Goal: Task Accomplishment & Management: Manage account settings

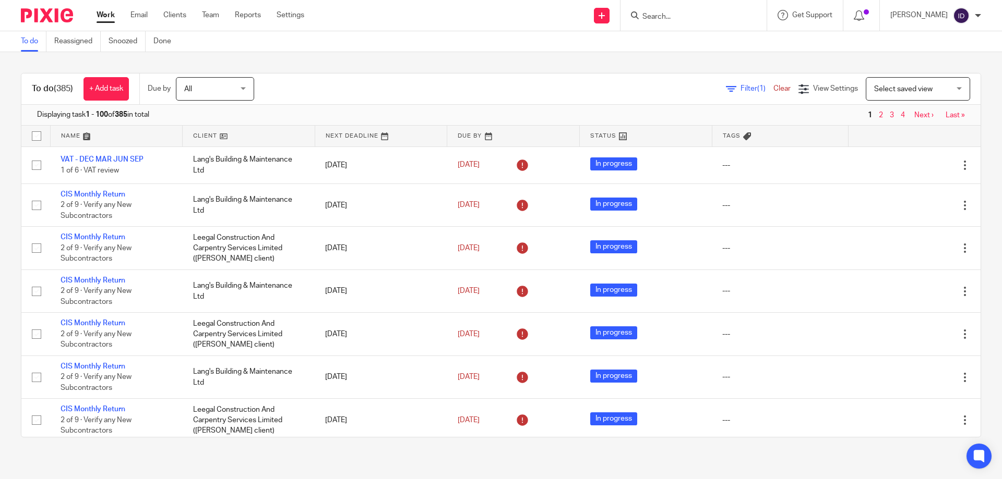
click at [726, 13] on input "Search" at bounding box center [688, 17] width 94 height 9
click at [694, 18] on input "Search" at bounding box center [688, 17] width 94 height 9
click at [431, 64] on div "To do (385) + Add task Due by All All [DATE] [DATE] This week Next week This mo…" at bounding box center [501, 255] width 1002 height 406
click at [340, 71] on div "To do (385) + Add task Due by All All [DATE] [DATE] This week Next week This mo…" at bounding box center [501, 255] width 1002 height 406
click at [503, 65] on div "To do (385) + Add task Due by All All [DATE] [DATE] This week Next week This mo…" at bounding box center [501, 255] width 1002 height 406
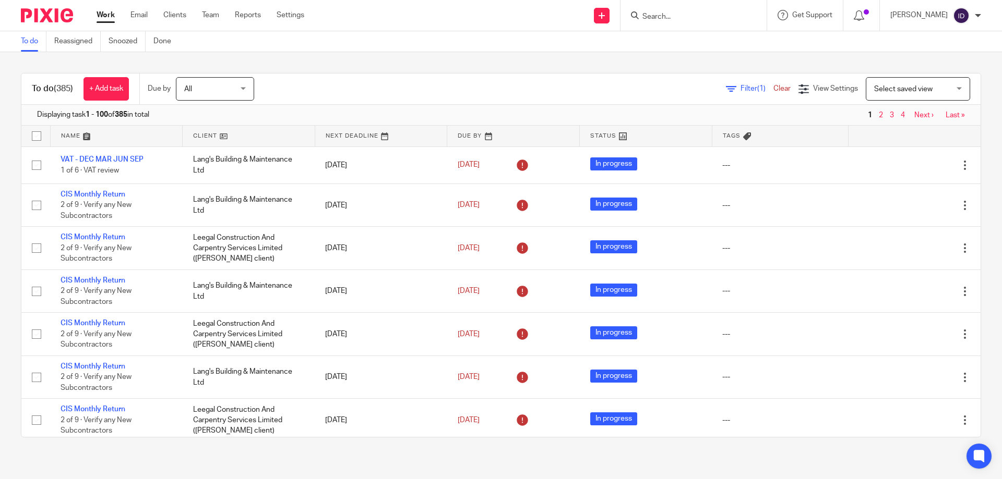
click at [305, 64] on div "To do (385) + Add task Due by All All [DATE] [DATE] This week Next week This mo…" at bounding box center [501, 255] width 1002 height 406
click at [688, 16] on input "Search" at bounding box center [688, 17] width 94 height 9
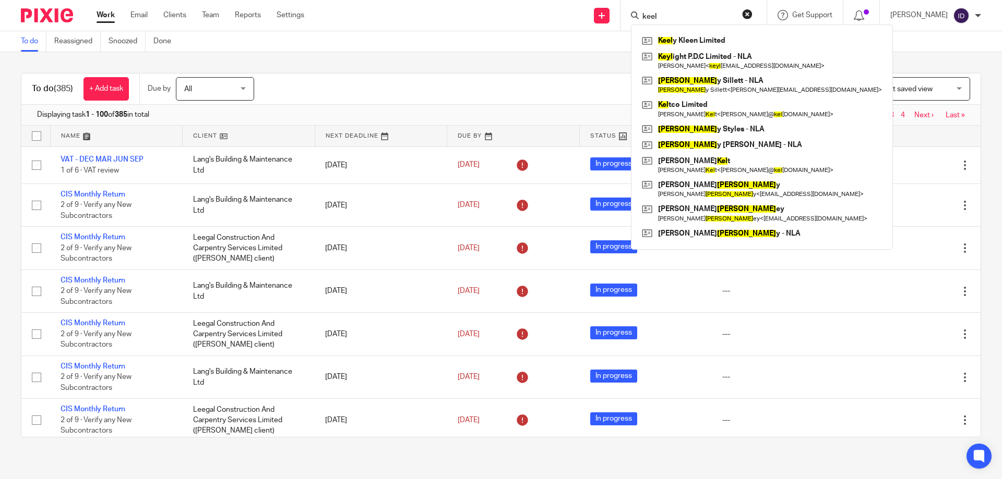
type input "keel"
click at [696, 18] on input "keel" at bounding box center [688, 17] width 94 height 9
click at [459, 62] on div "To do (385) + Add task Due by All All [DATE] [DATE] This week Next week This mo…" at bounding box center [501, 255] width 1002 height 406
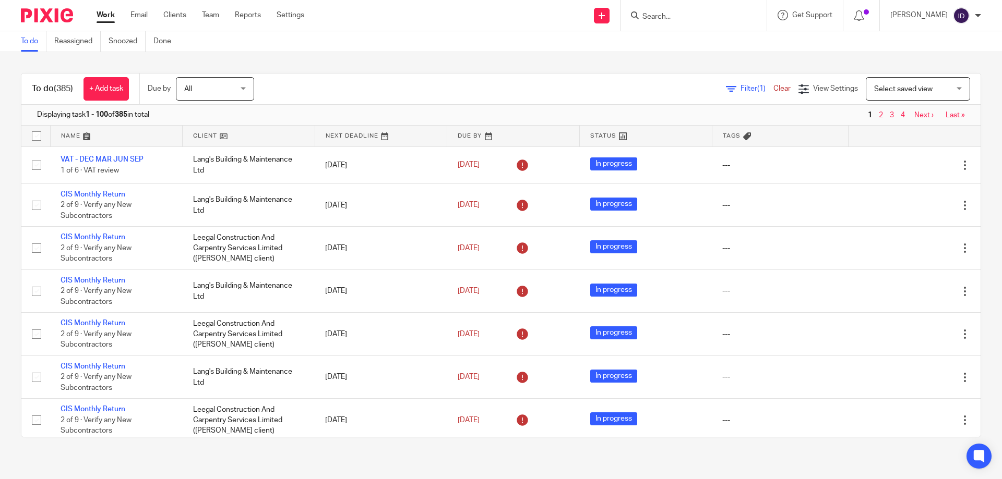
click at [684, 14] on input "Search" at bounding box center [688, 17] width 94 height 9
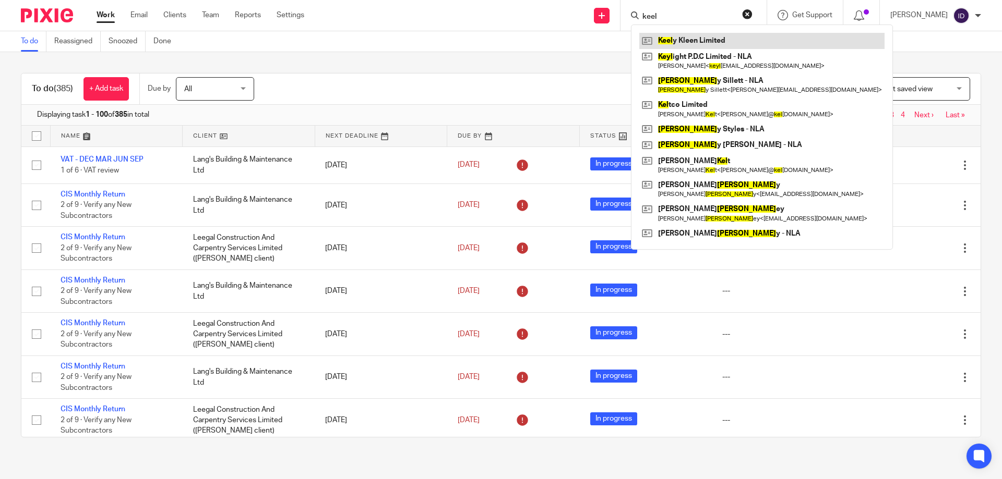
type input "keel"
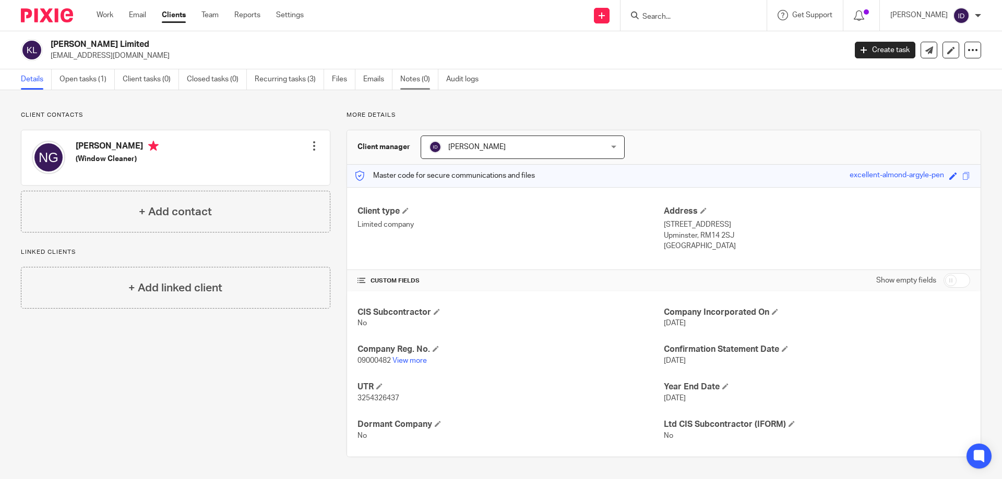
click at [420, 80] on link "Notes (0)" at bounding box center [419, 79] width 38 height 20
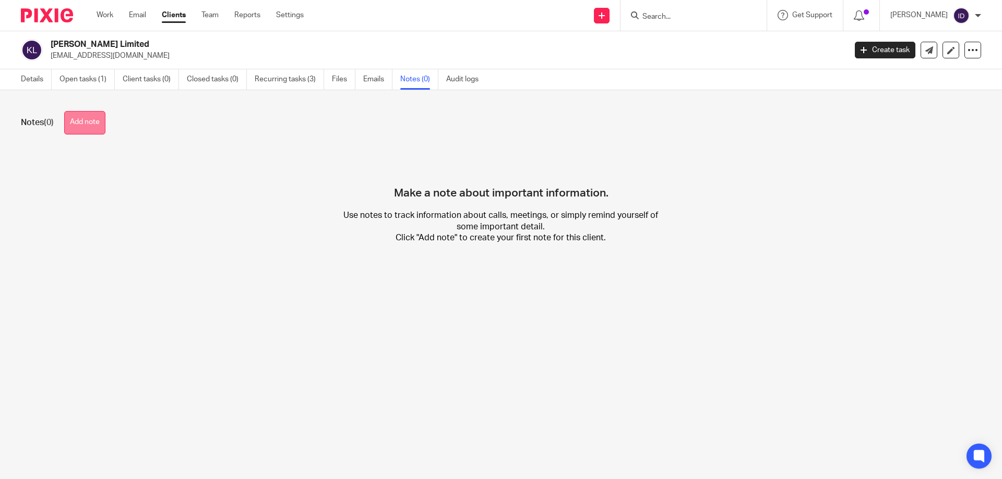
click at [82, 126] on button "Add note" at bounding box center [84, 122] width 41 height 23
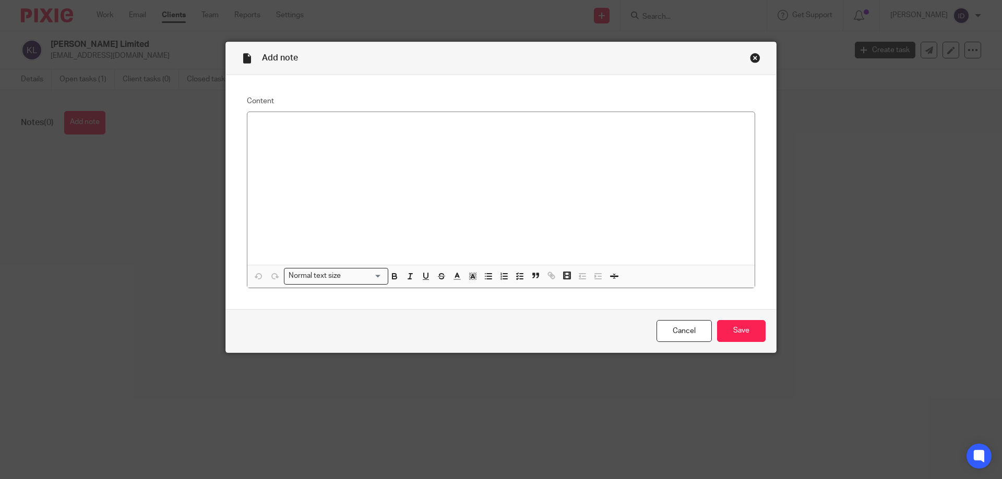
click at [334, 151] on div at bounding box center [500, 188] width 507 height 153
click at [296, 147] on div "HMRC" at bounding box center [500, 188] width 507 height 153
click at [742, 328] on input "Save" at bounding box center [741, 331] width 49 height 22
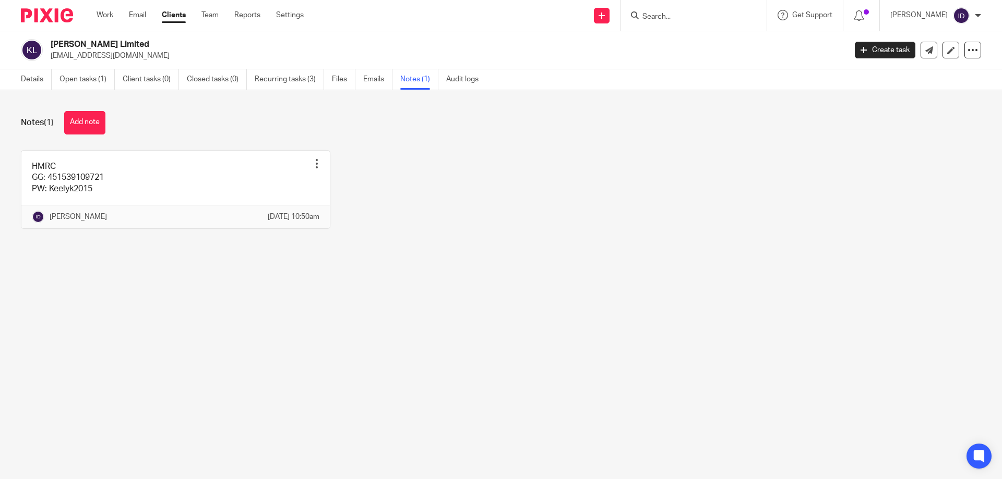
click at [704, 20] on input "Search" at bounding box center [688, 17] width 94 height 9
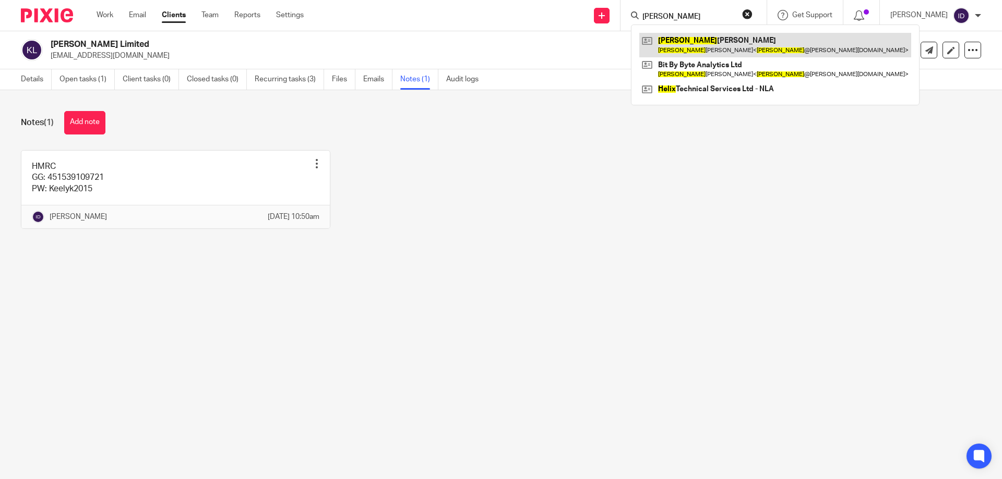
type input "[PERSON_NAME]"
